Goal: Task Accomplishment & Management: Use online tool/utility

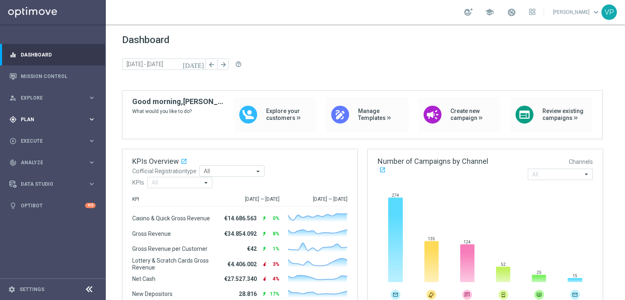
click at [68, 120] on span "Plan" at bounding box center [54, 119] width 67 height 5
click at [45, 161] on span "Templates" at bounding box center [51, 160] width 58 height 5
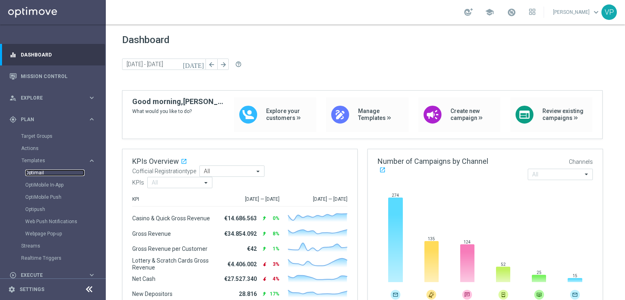
click at [47, 170] on link "Optimail" at bounding box center [54, 173] width 59 height 7
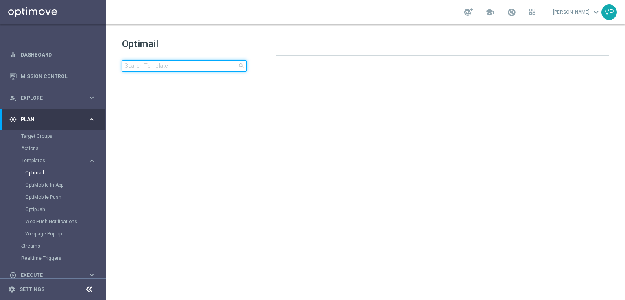
click at [188, 66] on input at bounding box center [184, 65] width 125 height 11
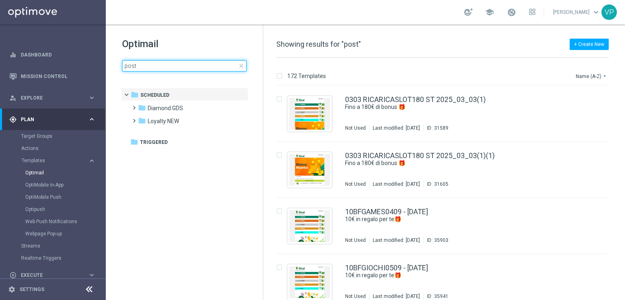
type input "post"
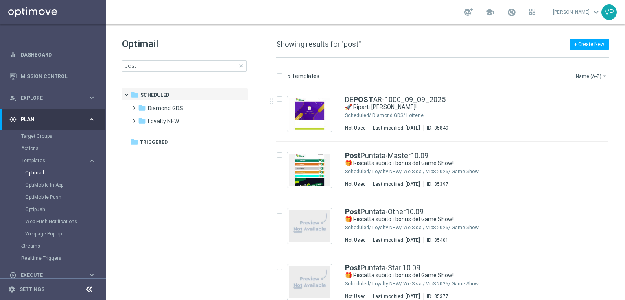
click at [601, 79] on icon "arrow_drop_down" at bounding box center [604, 76] width 7 height 7
click at [600, 112] on span "Date Modified (Newest)" at bounding box center [577, 112] width 55 height 6
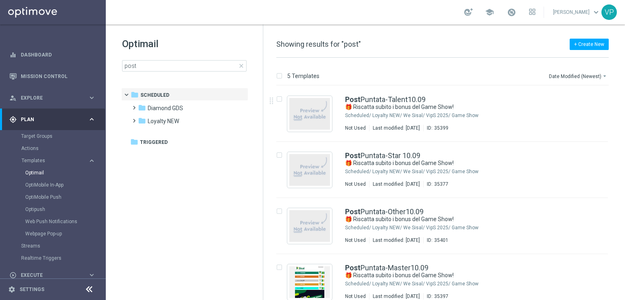
drag, startPoint x: 625, startPoint y: 118, endPoint x: 625, endPoint y: 161, distance: 43.1
click at [625, 161] on div "5 Templates Date Modified (Newest) arrow_drop_down Drag here to set row groups …" at bounding box center [444, 179] width 362 height 243
drag, startPoint x: 625, startPoint y: 134, endPoint x: 620, endPoint y: 175, distance: 40.9
click at [620, 175] on div "5 Templates Date Modified (Newest) arrow_drop_down Drag here to set row groups …" at bounding box center [444, 179] width 362 height 243
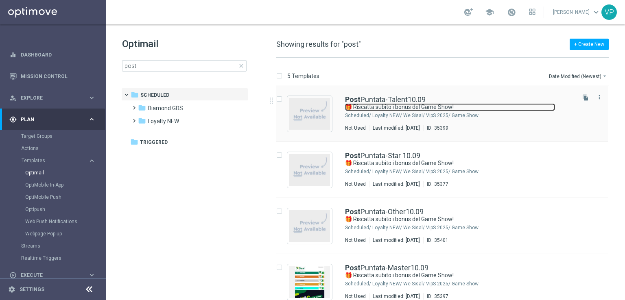
click at [483, 108] on link "🎁 Riscatta subito i bonus del Game Show!" at bounding box center [450, 107] width 210 height 8
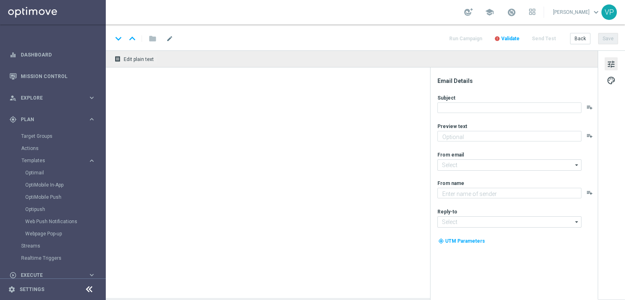
type textarea "Scopri le tue promozioni post puntata"
type input "[EMAIL_ADDRESS][DOMAIN_NAME]"
type textarea "Sisal"
type input "[EMAIL_ADDRESS][DOMAIN_NAME]"
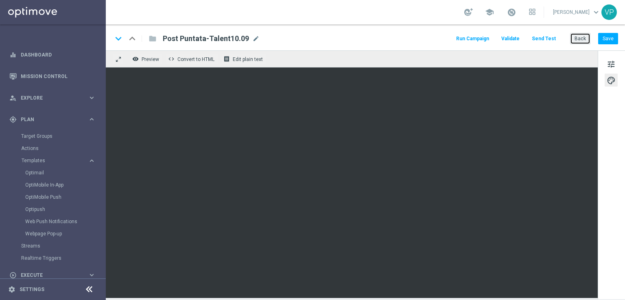
click at [582, 43] on button "Back" at bounding box center [580, 38] width 20 height 11
